Goal: Task Accomplishment & Management: Use online tool/utility

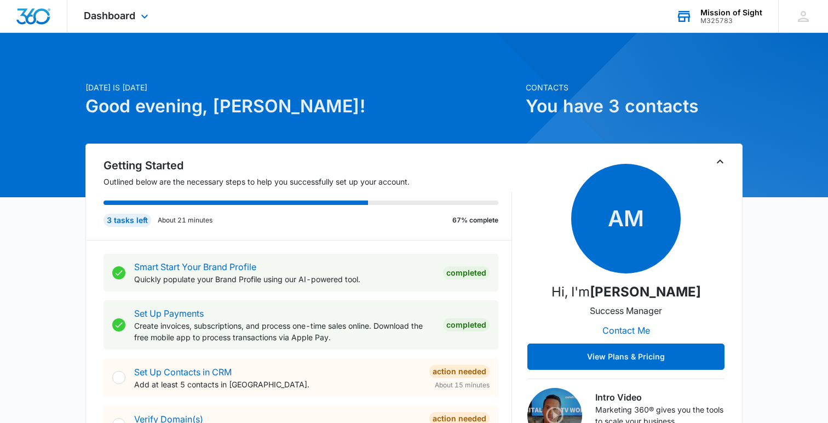
click at [729, 18] on div "M325783" at bounding box center [732, 21] width 62 height 8
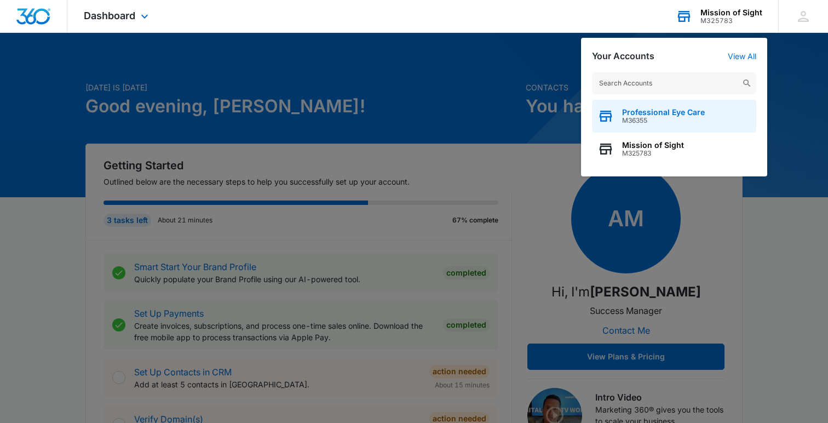
click at [666, 122] on span "M36355" at bounding box center [663, 121] width 83 height 8
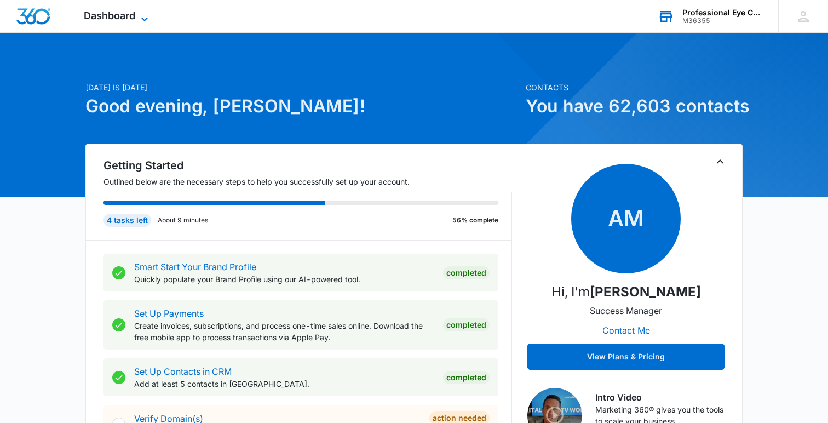
click at [146, 21] on icon at bounding box center [144, 19] width 13 height 13
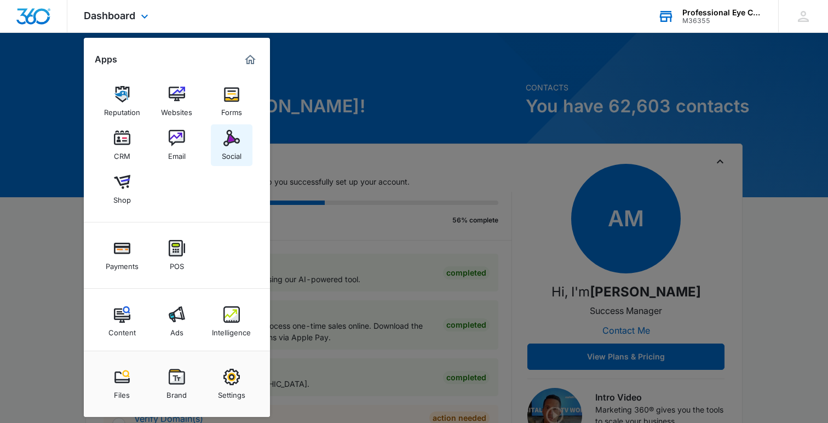
click at [225, 134] on img at bounding box center [231, 138] width 16 height 16
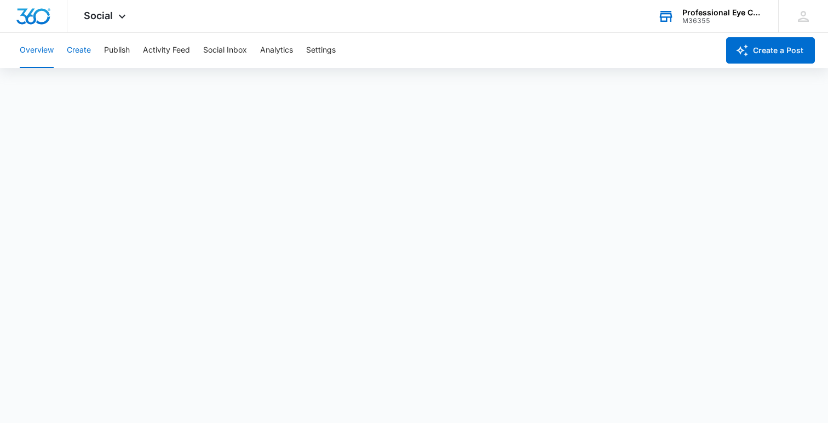
click at [84, 54] on button "Create" at bounding box center [79, 50] width 24 height 35
click at [30, 57] on button "Overview" at bounding box center [37, 50] width 34 height 35
click at [88, 51] on button "Create" at bounding box center [79, 50] width 24 height 35
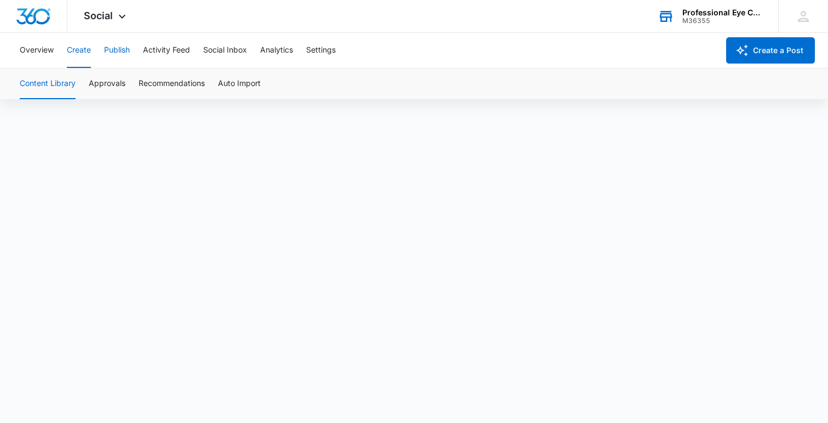
click at [126, 51] on button "Publish" at bounding box center [117, 50] width 26 height 35
